Goal: Task Accomplishment & Management: Use online tool/utility

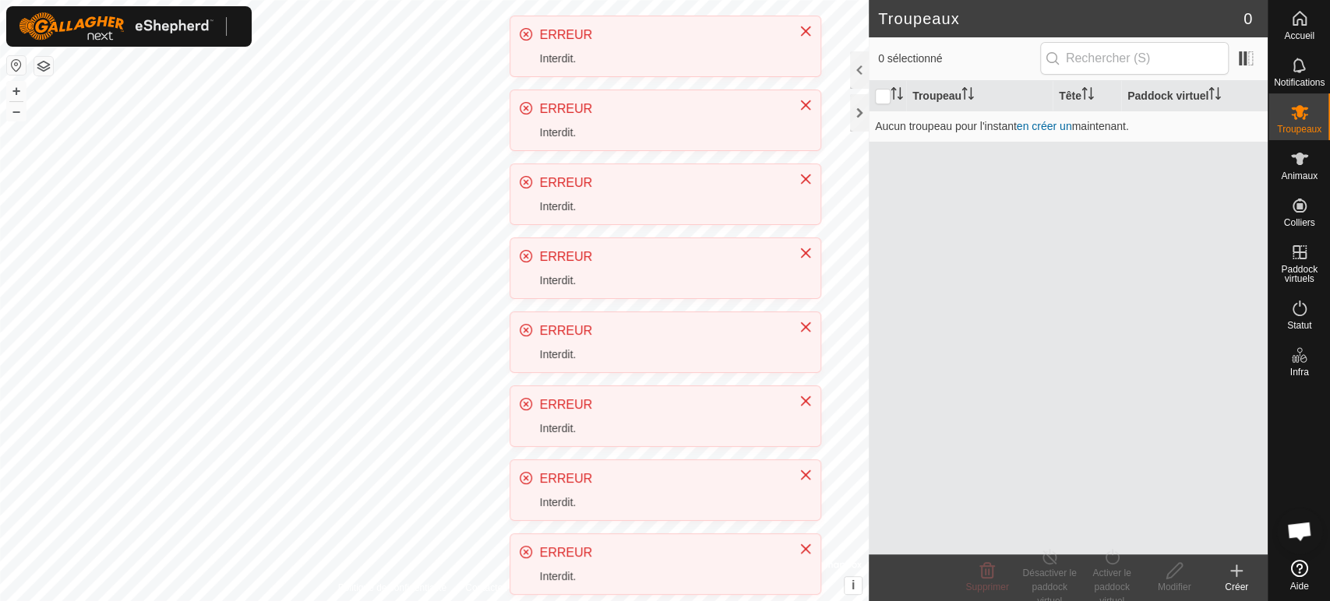
scroll to position [340, 0]
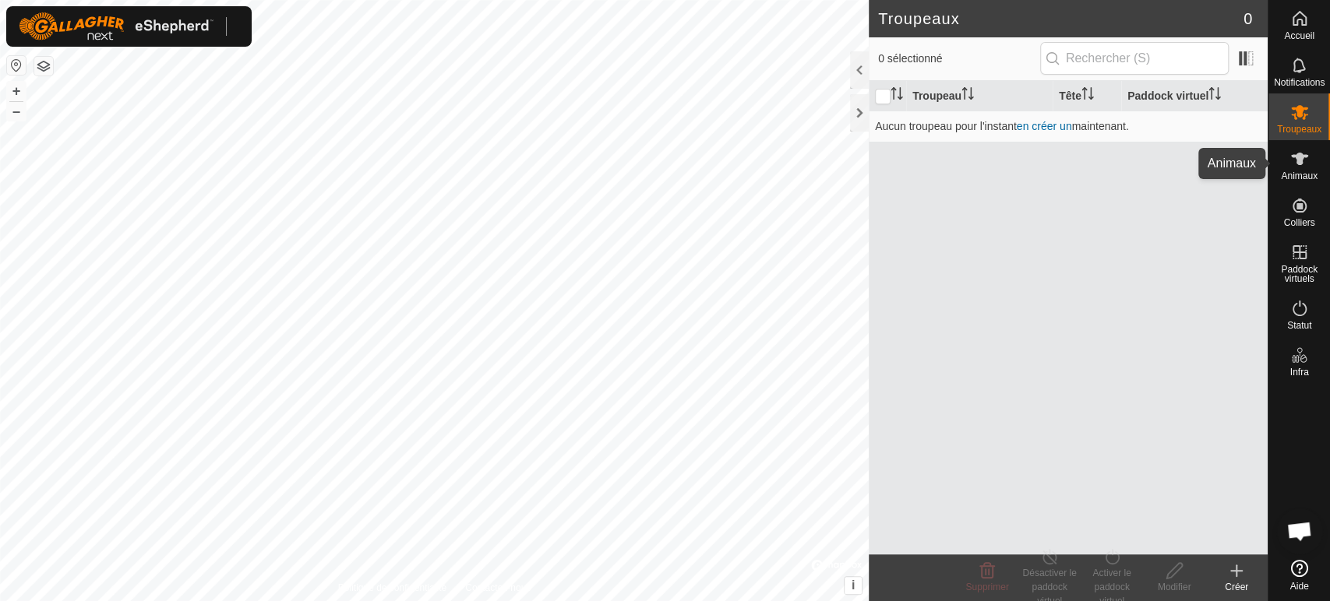
click at [1309, 166] on es-animals-svg-icon at bounding box center [1299, 158] width 28 height 25
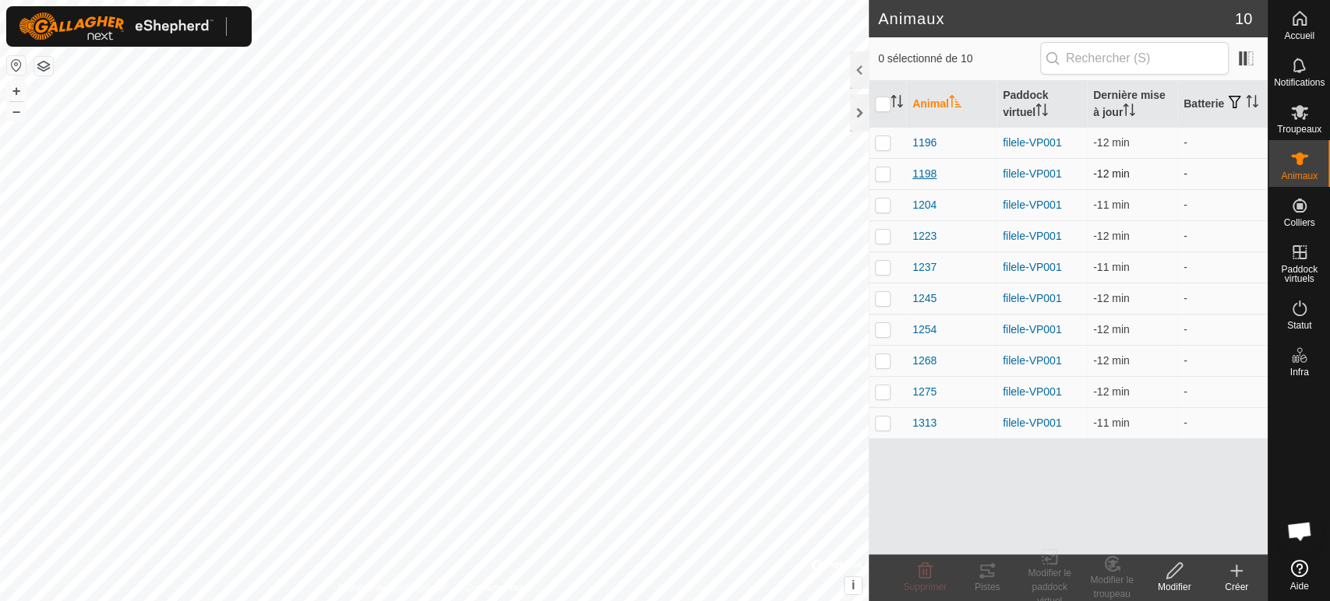
click at [929, 178] on span "1198" at bounding box center [924, 174] width 24 height 16
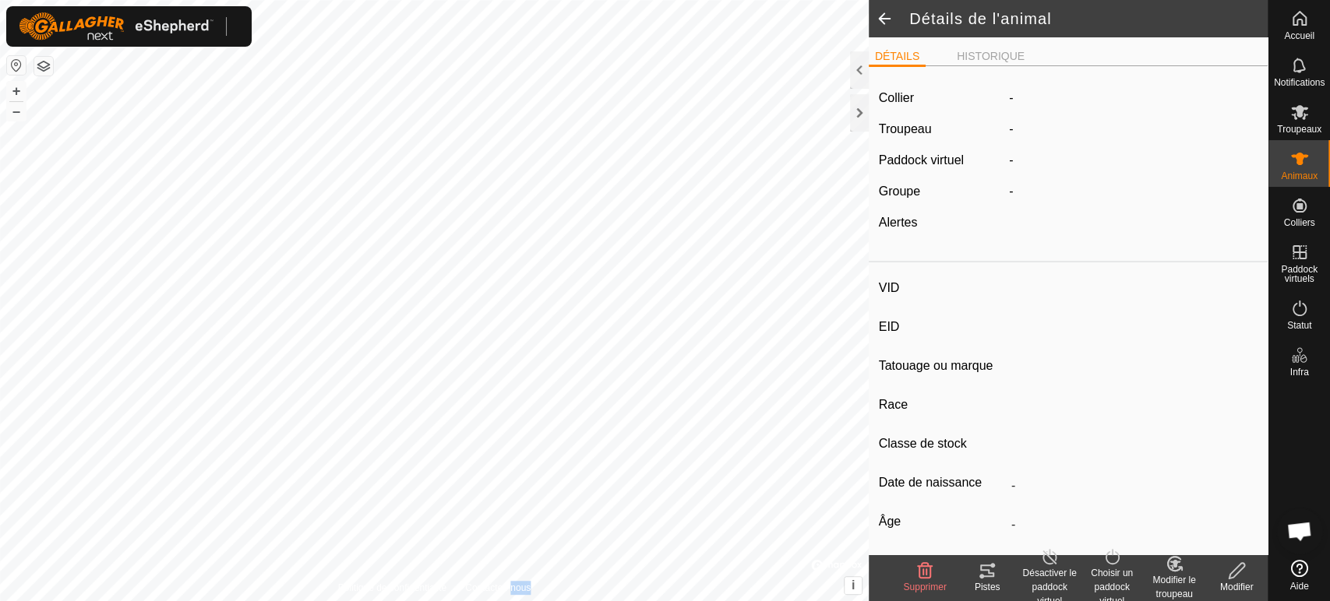
type input "1198"
type input "-"
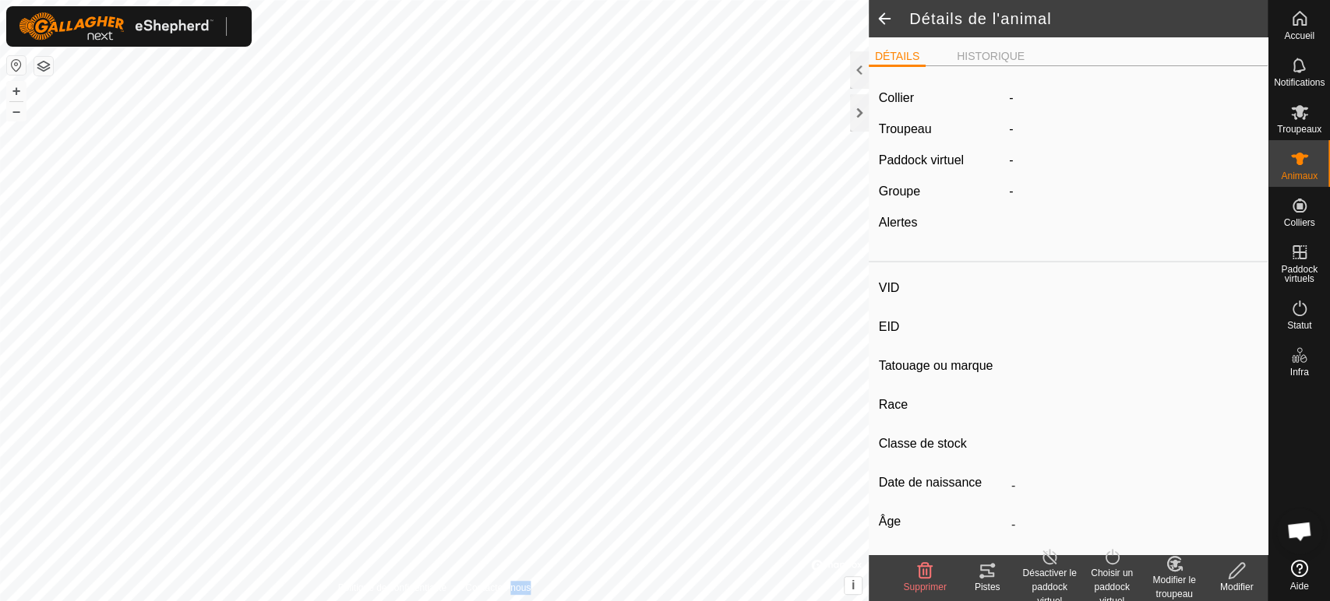
type input "0 kg"
type input "-"
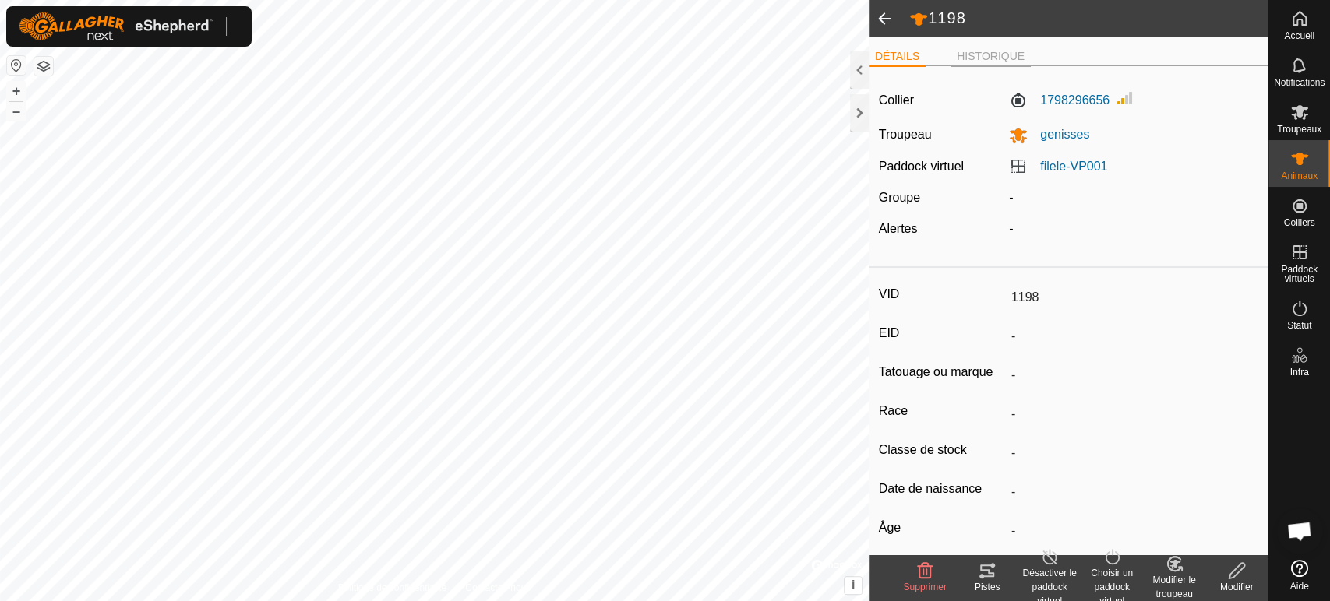
click at [982, 55] on li "HISTORIQUE" at bounding box center [990, 57] width 80 height 19
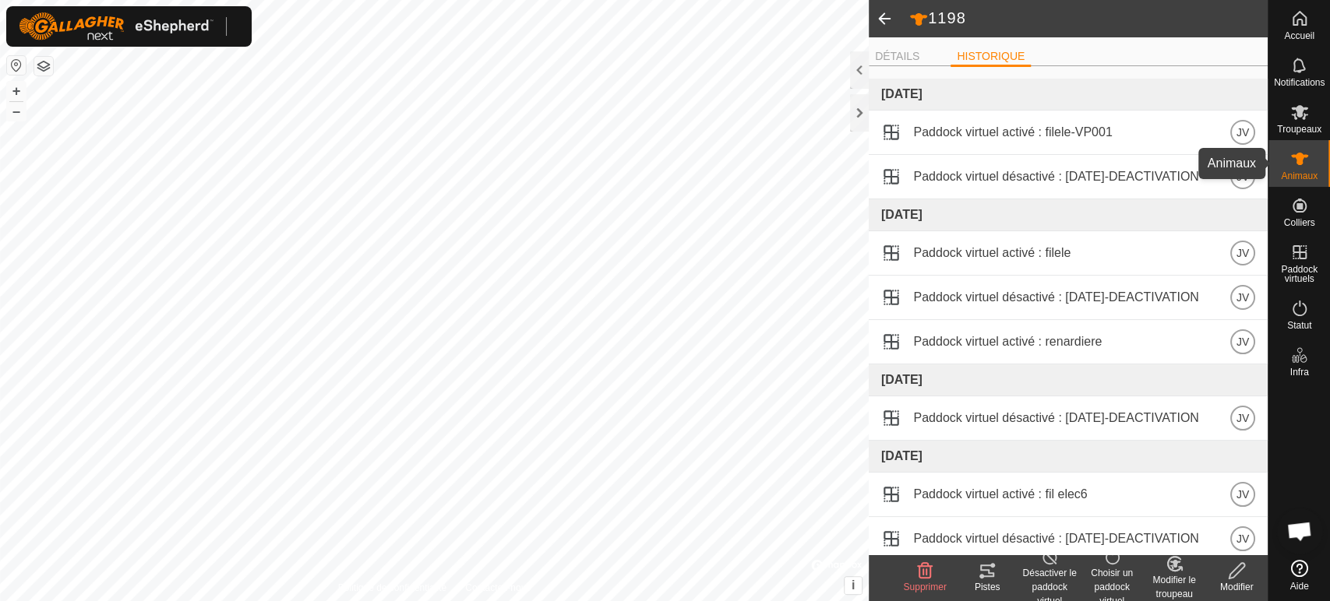
click at [1302, 166] on icon at bounding box center [1299, 159] width 19 height 19
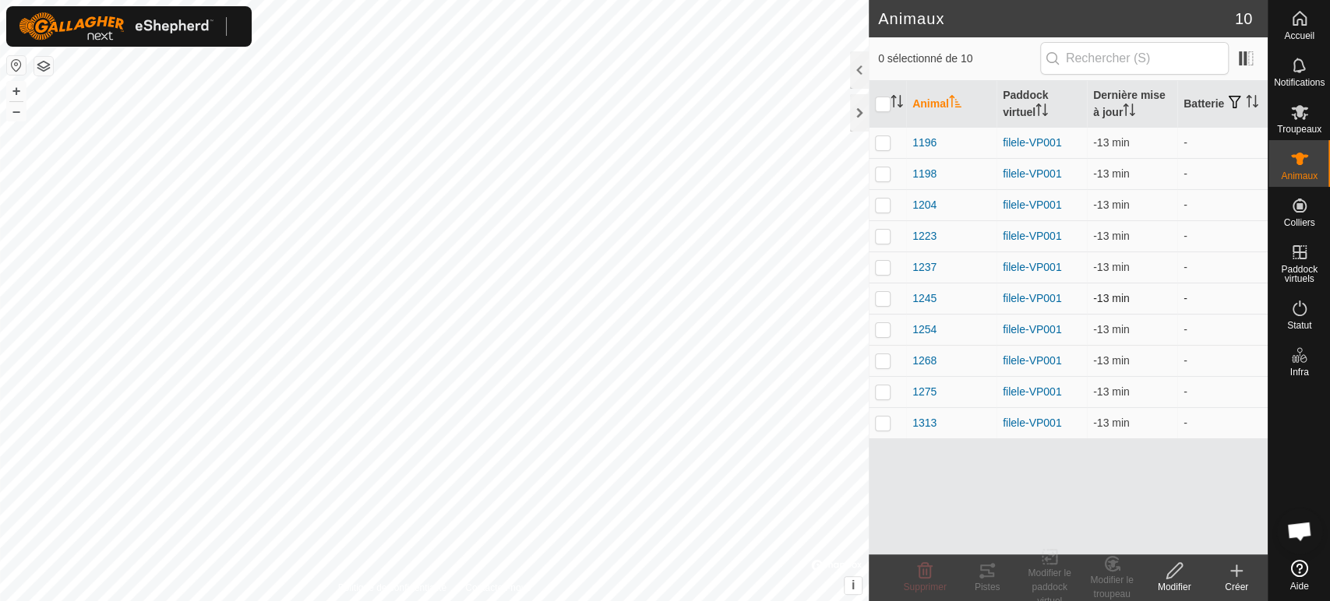
click at [884, 299] on p-checkbox at bounding box center [883, 298] width 16 height 12
checkbox input "true"
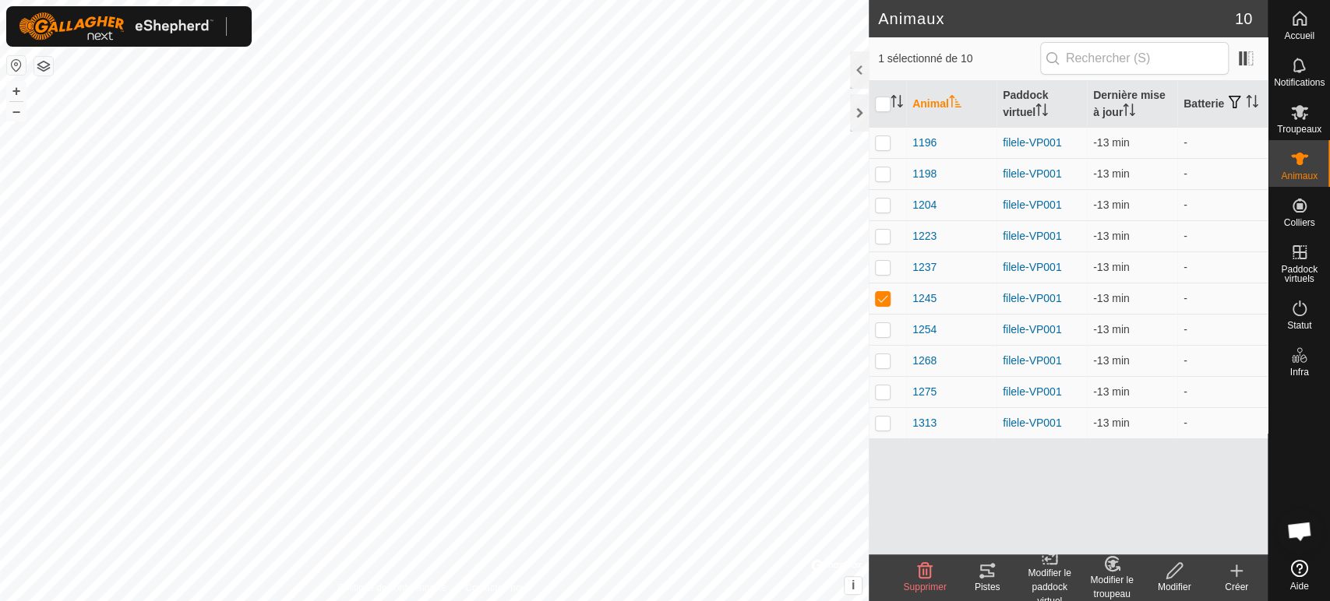
click at [975, 576] on tracks-svg-icon at bounding box center [987, 571] width 62 height 19
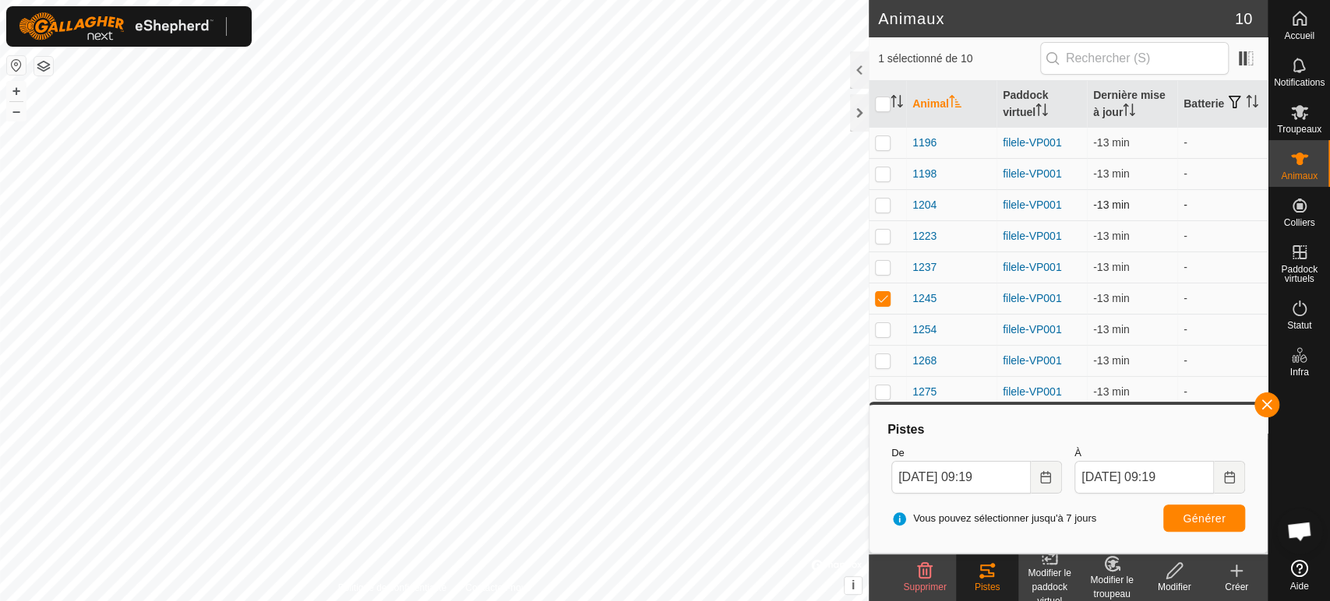
click at [889, 211] on td at bounding box center [887, 204] width 37 height 31
checkbox input "true"
click at [885, 291] on td at bounding box center [887, 298] width 37 height 31
checkbox input "false"
click at [1218, 522] on span "Générer" at bounding box center [1203, 519] width 43 height 12
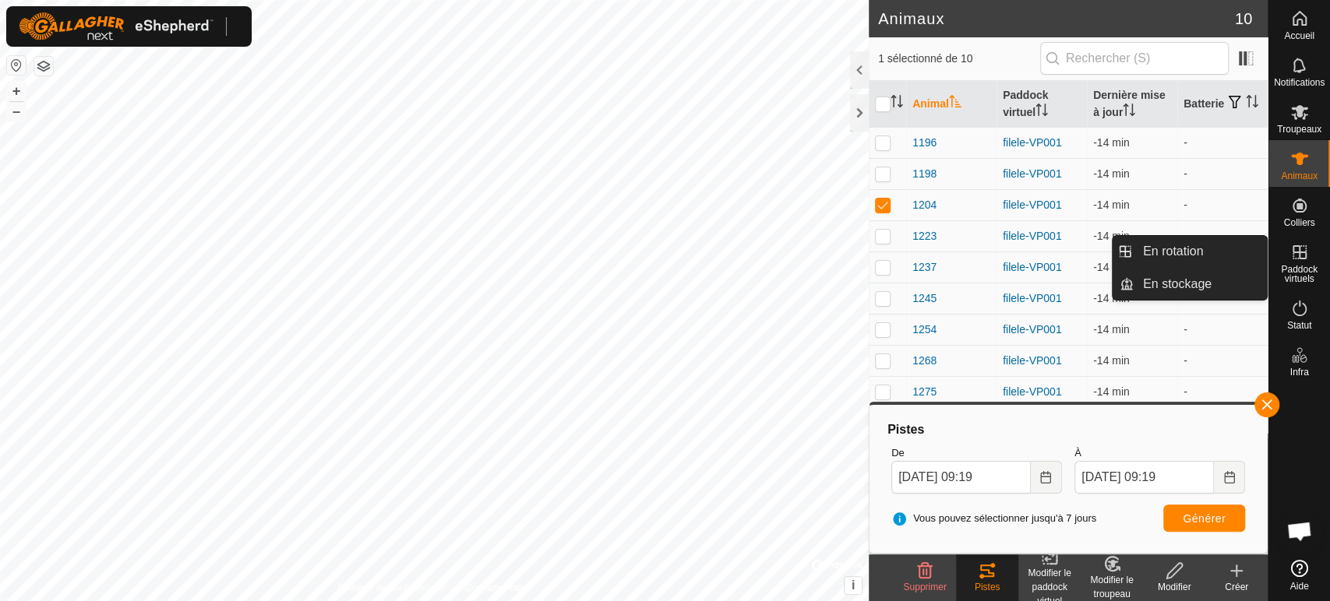
click at [1303, 258] on icon at bounding box center [1299, 252] width 14 height 14
click at [1202, 245] on link "En rotation" at bounding box center [1199, 251] width 133 height 31
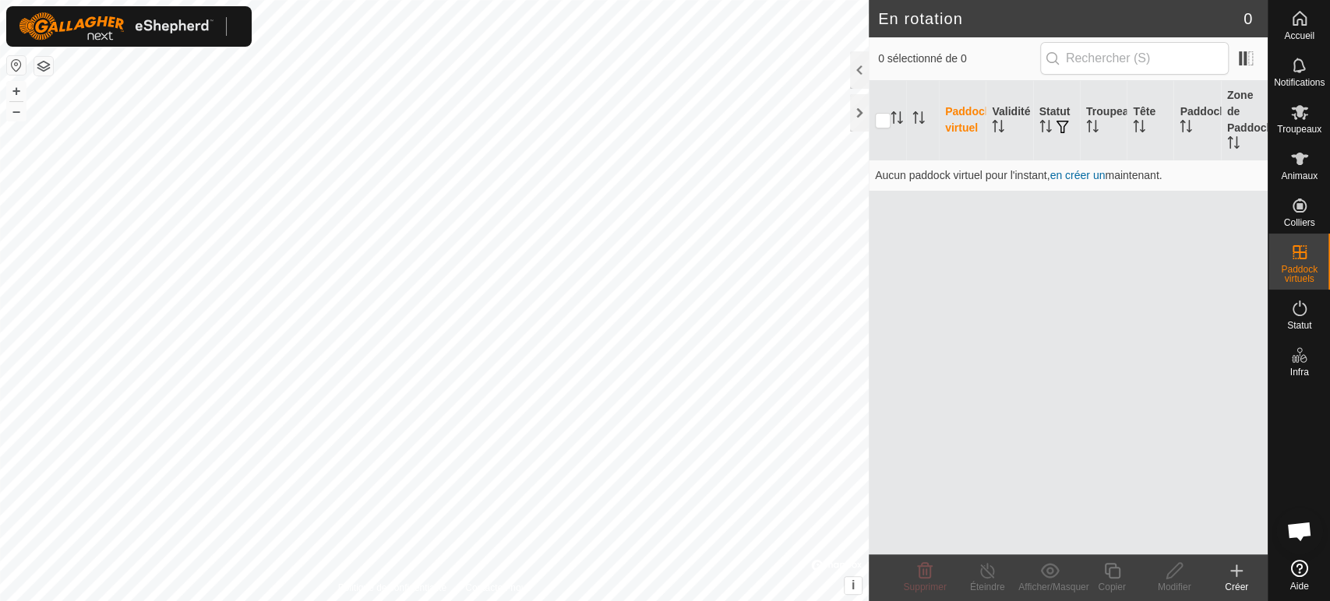
click at [1227, 576] on create-svg-icon at bounding box center [1236, 571] width 62 height 19
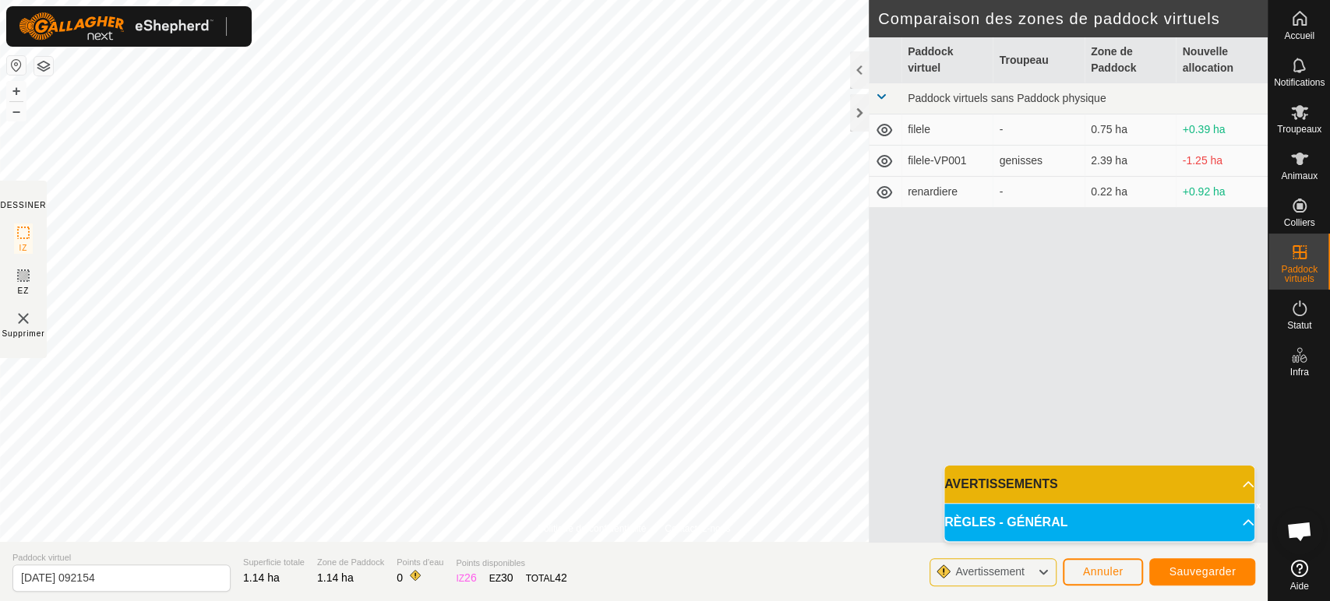
click at [169, 560] on span "Paddock virtuel" at bounding box center [121, 558] width 218 height 13
click at [1128, 568] on button "Annuler" at bounding box center [1103, 572] width 81 height 27
